Goal: Task Accomplishment & Management: Manage account settings

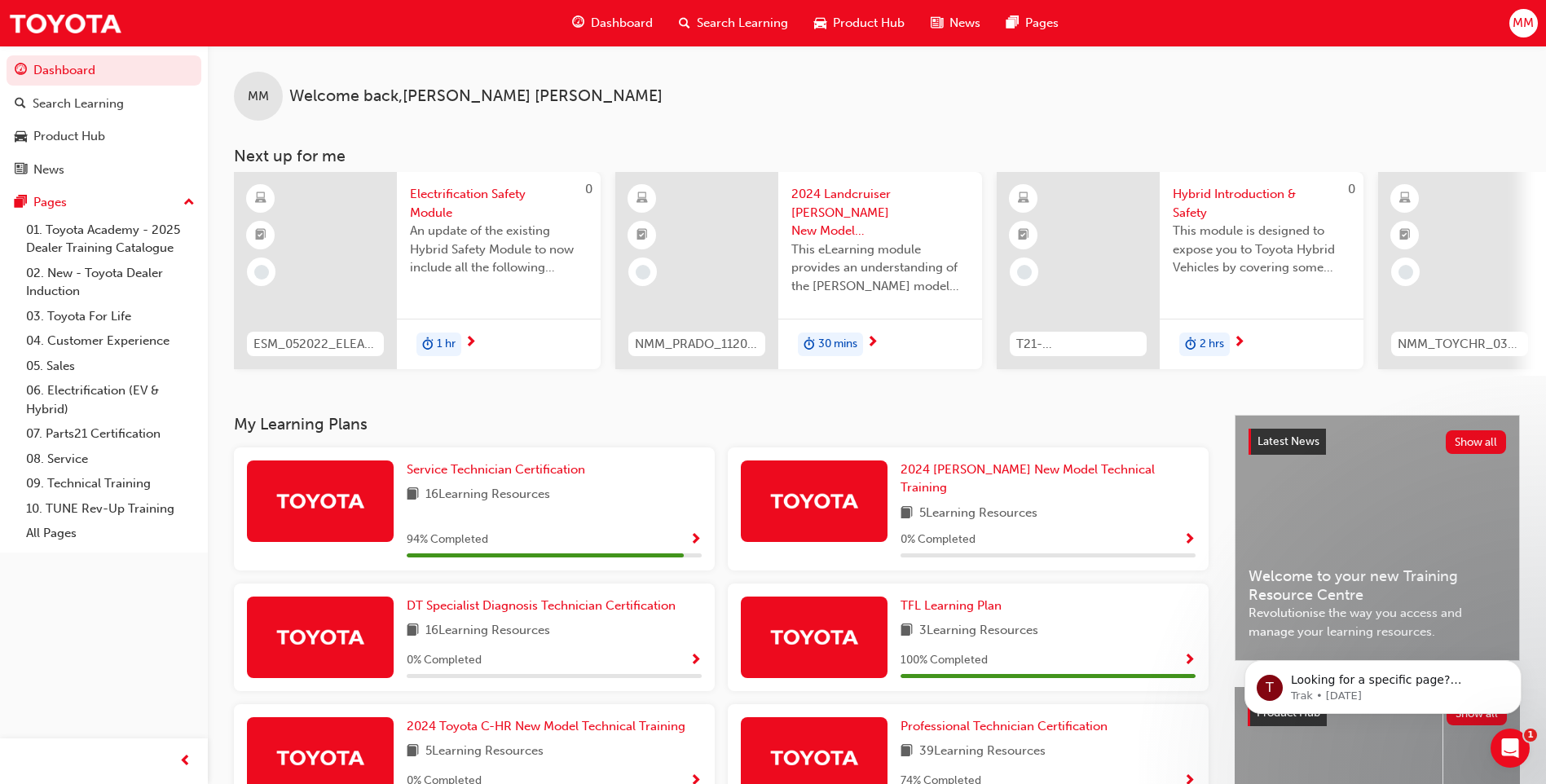
click at [1524, 19] on span "MM" at bounding box center [1523, 23] width 21 height 18
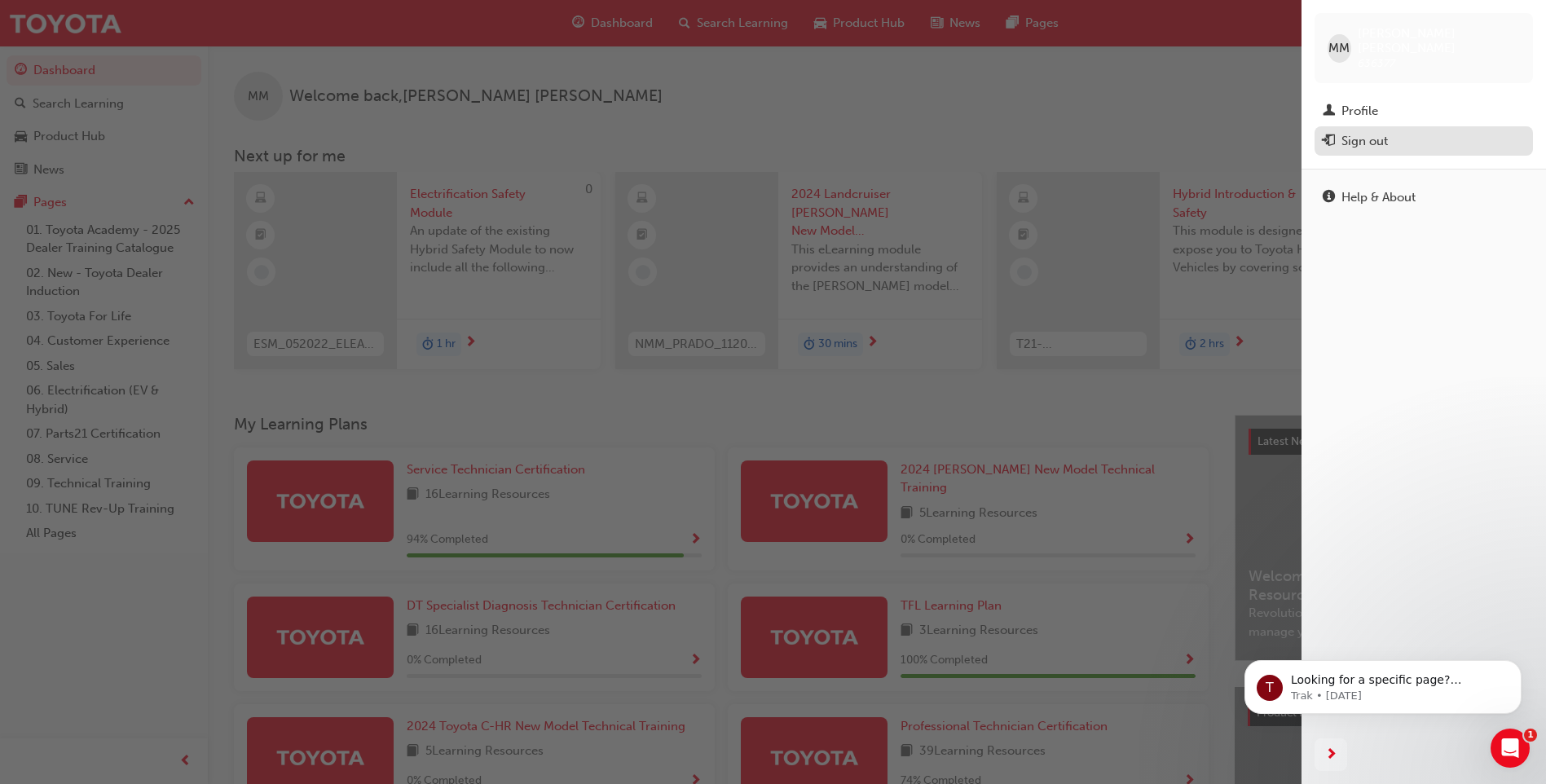
click at [1435, 131] on div "Sign out" at bounding box center [1423, 141] width 202 height 20
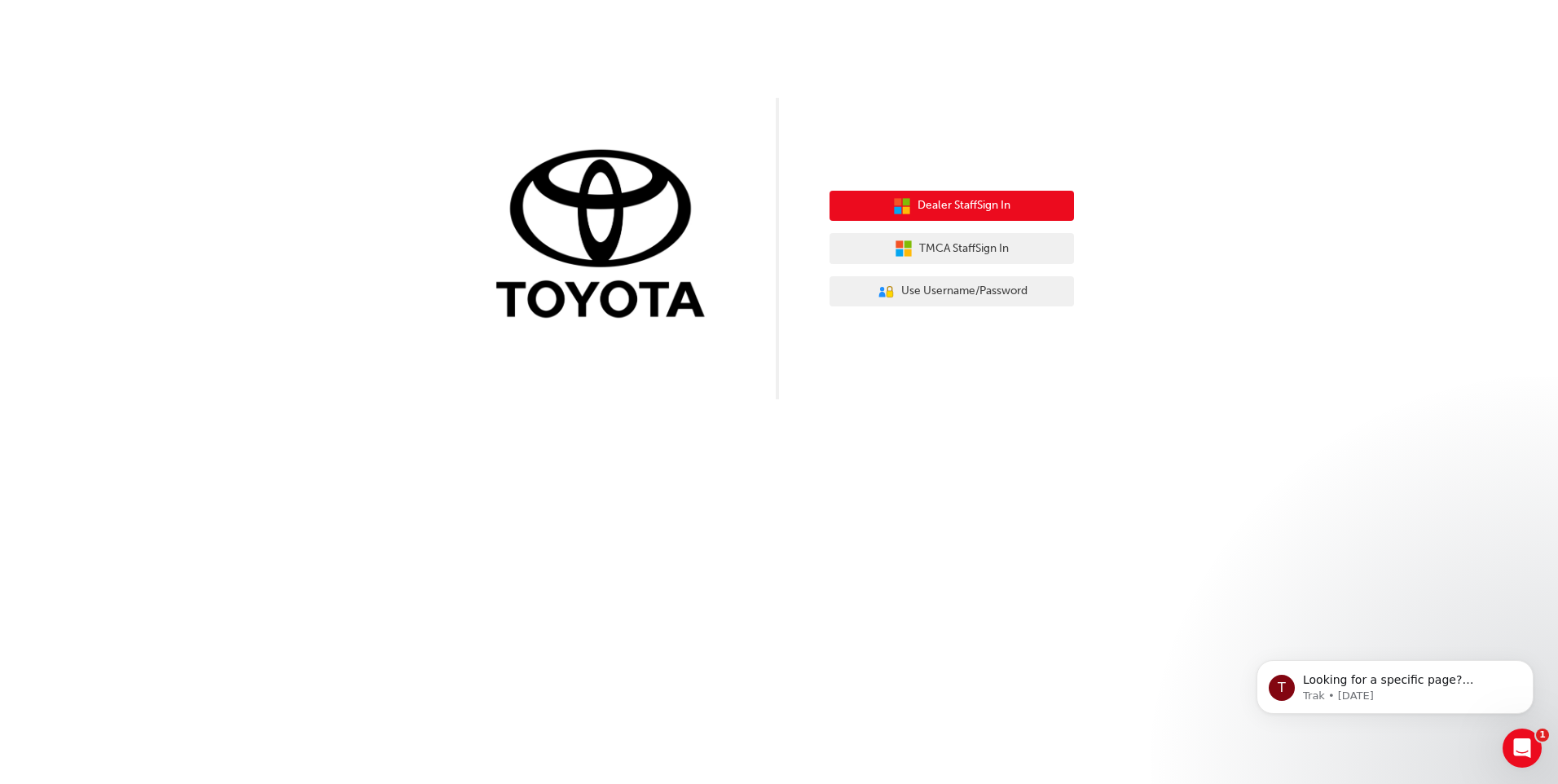
click at [980, 204] on span "Dealer Staff Sign In" at bounding box center [964, 206] width 93 height 18
